Goal: Find specific page/section: Find specific page/section

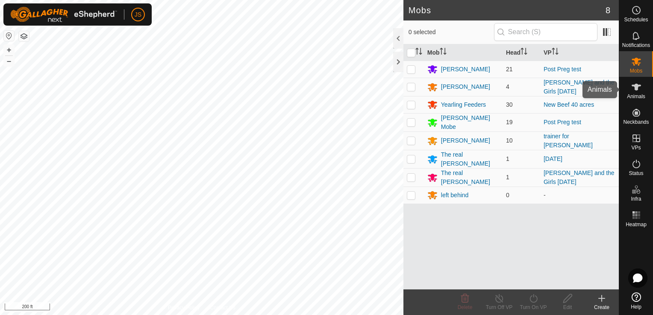
click at [638, 96] on span "Animals" at bounding box center [636, 96] width 18 height 5
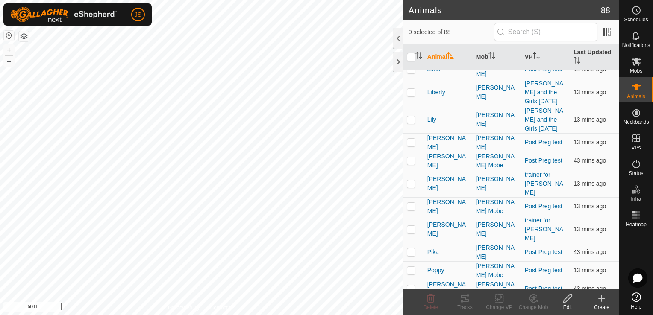
scroll to position [1369, 0]
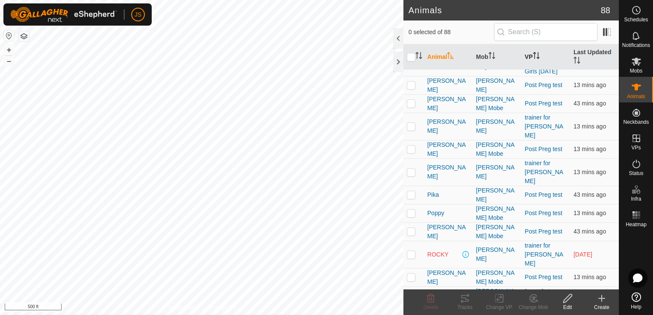
click at [524, 57] on th "VP" at bounding box center [545, 57] width 49 height 26
